Goal: Task Accomplishment & Management: Use online tool/utility

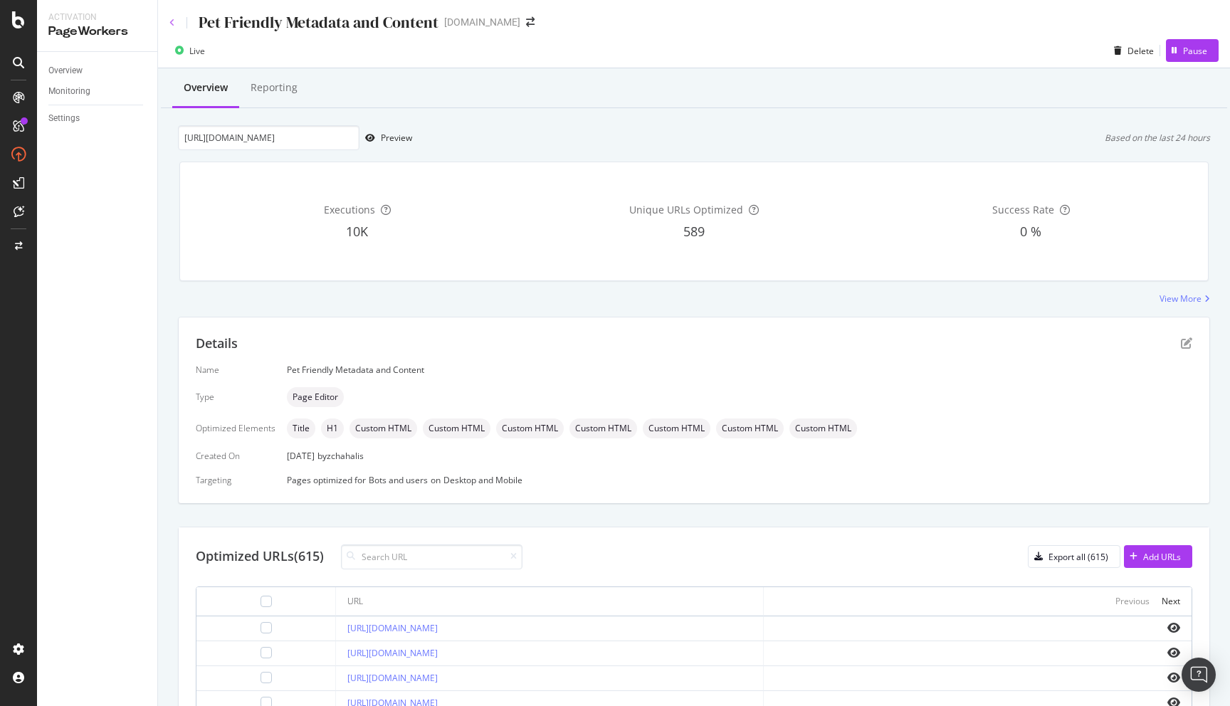
click at [169, 22] on icon at bounding box center [172, 22] width 6 height 9
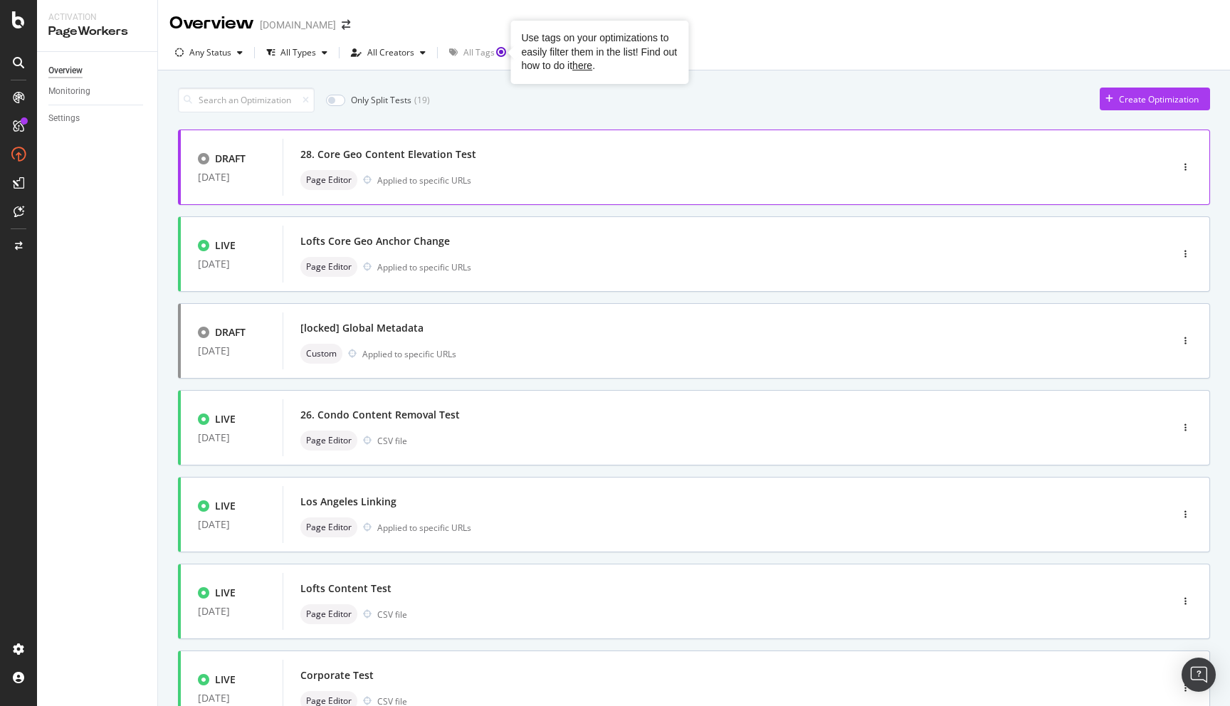
click at [504, 74] on div "Only Split Tests ( 19 ) Create Optimization DRAFT [DATE] 28. Core Geo Content E…" at bounding box center [694, 574] width 1072 height 1008
